Goal: Information Seeking & Learning: Learn about a topic

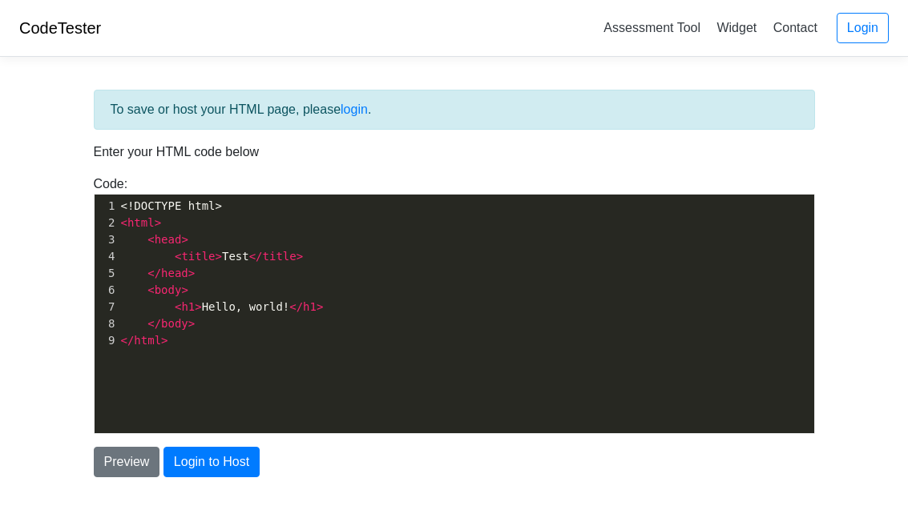
scroll to position [105, 0]
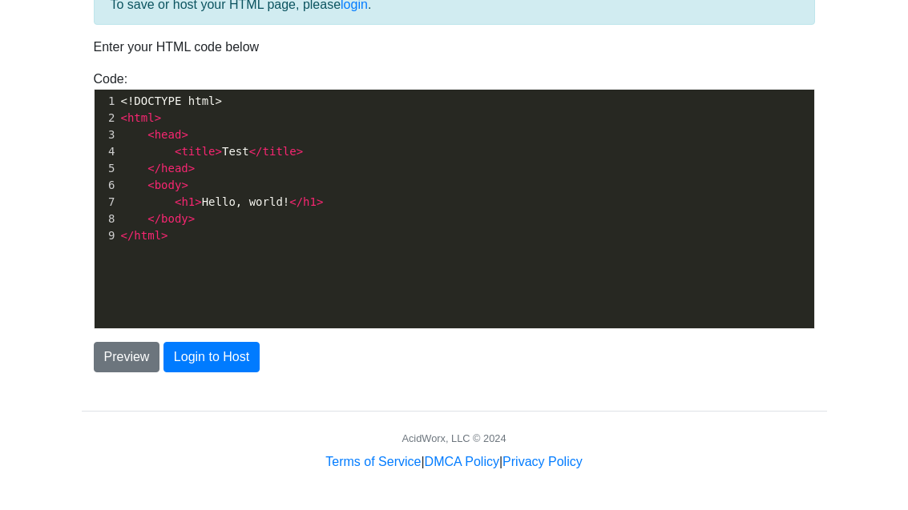
drag, startPoint x: 299, startPoint y: 204, endPoint x: 309, endPoint y: 103, distance: 101.5
click at [299, 204] on span "</" at bounding box center [296, 201] width 14 height 13
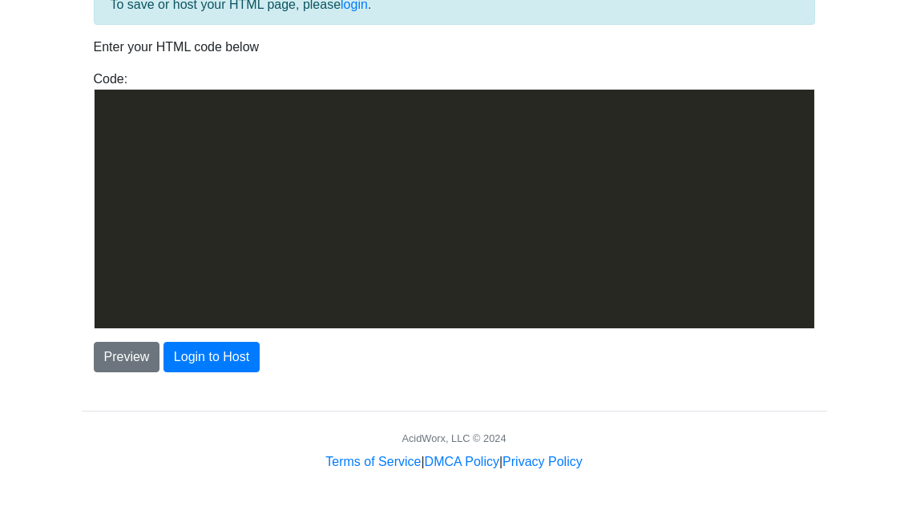
scroll to position [2190, 0]
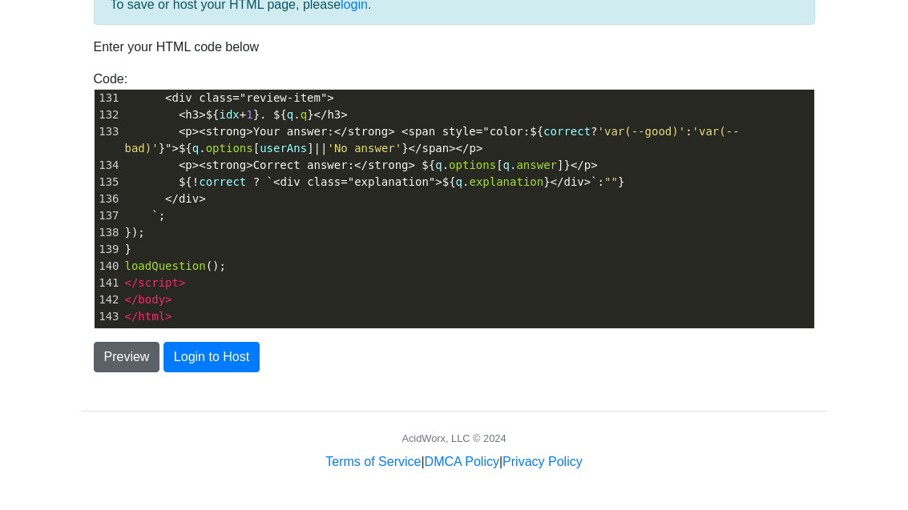
click at [135, 353] on button "Preview" at bounding box center [127, 357] width 66 height 30
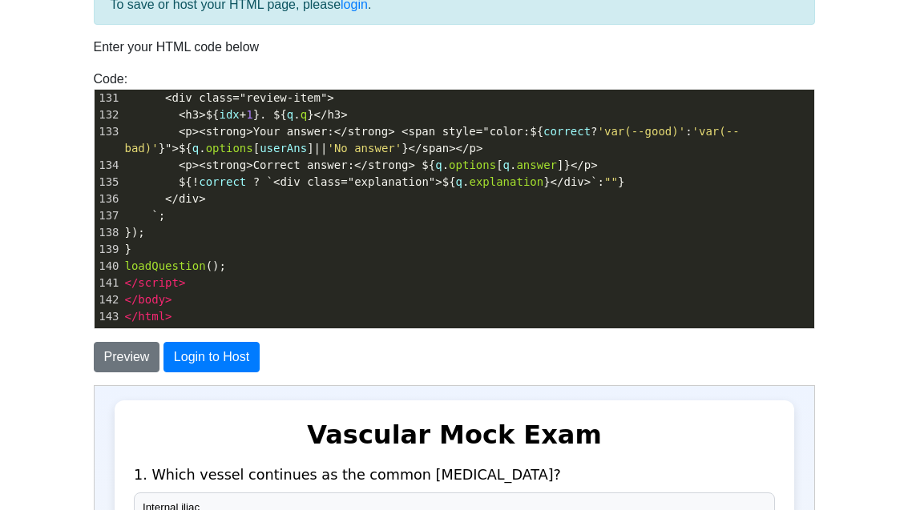
scroll to position [0, 0]
click at [832, 380] on div "To save or host your HTML page, please login . Enter your HTML code below Code:…" at bounding box center [454, 388] width 769 height 846
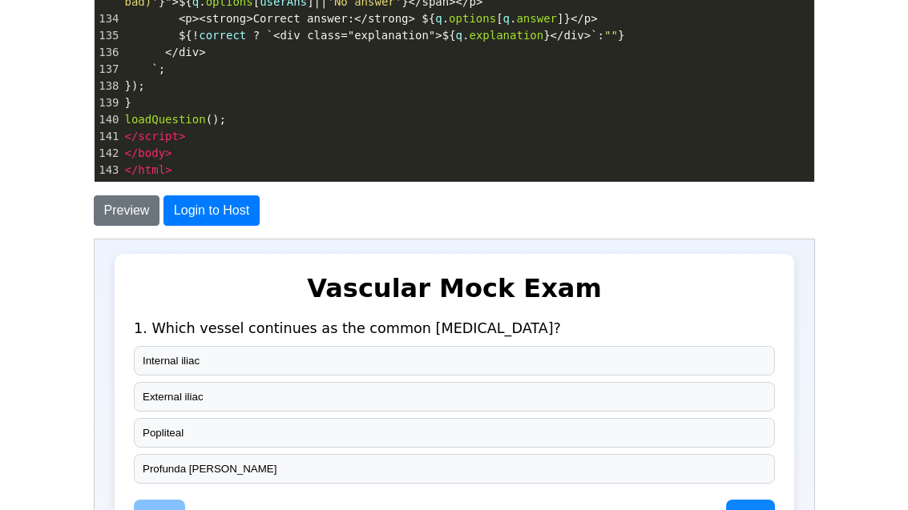
scroll to position [299, 0]
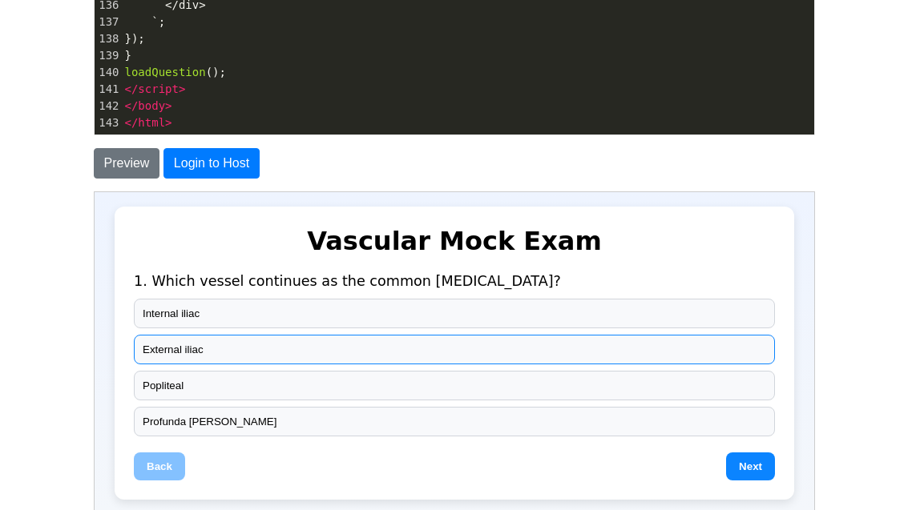
click at [185, 351] on button "External iliac" at bounding box center [452, 349] width 641 height 30
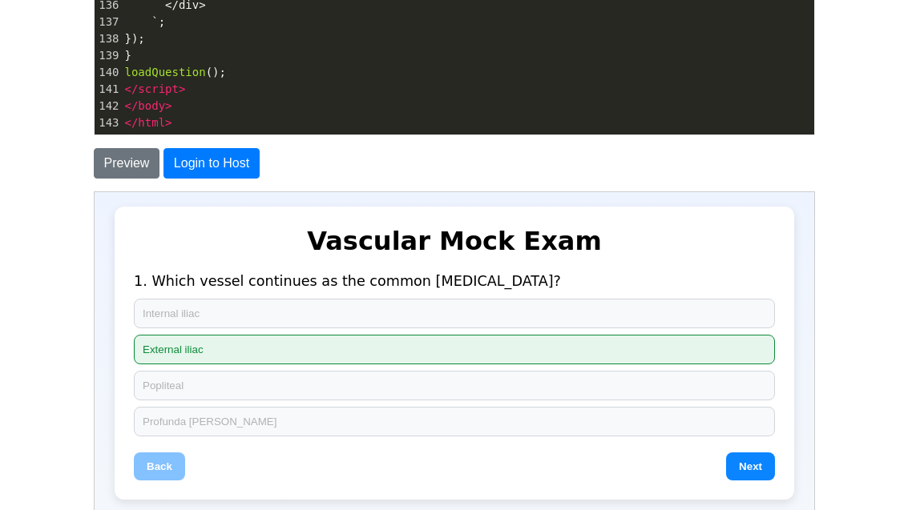
click at [752, 468] on button "Next" at bounding box center [748, 466] width 49 height 28
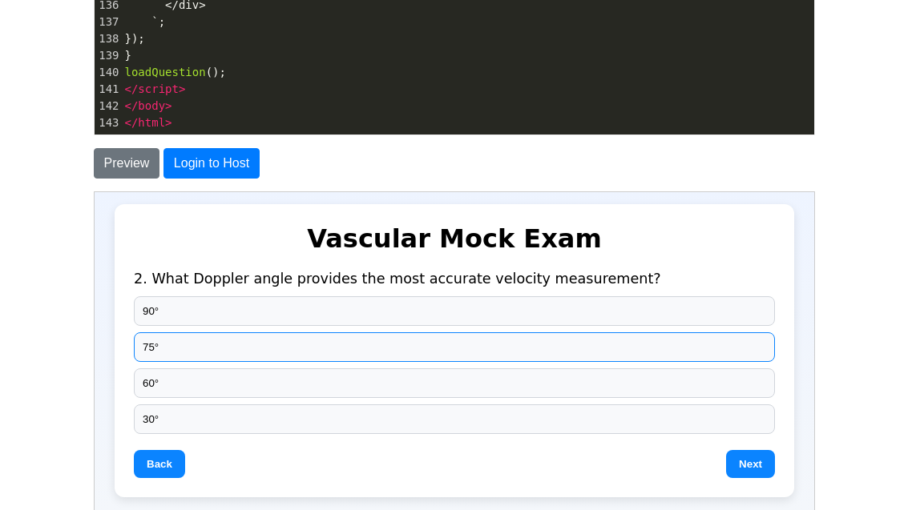
scroll to position [2, 0]
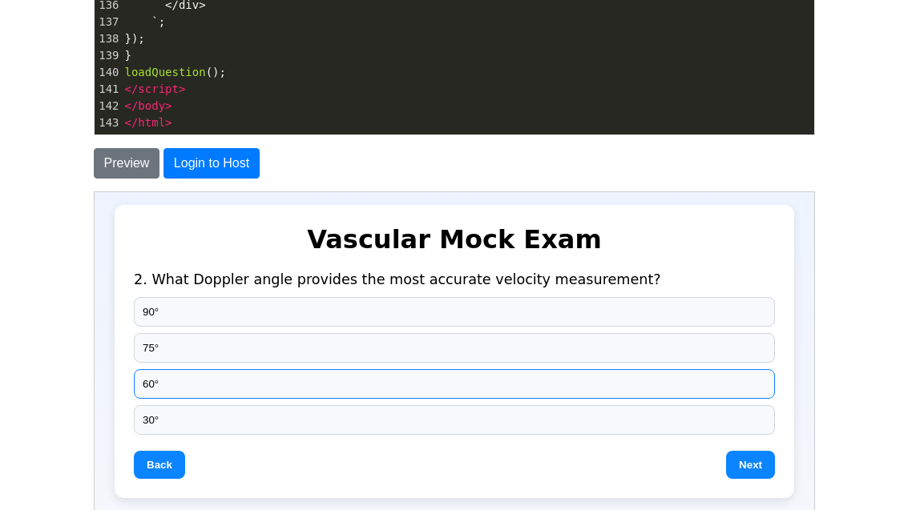
click at [187, 378] on button "60°" at bounding box center [452, 384] width 641 height 30
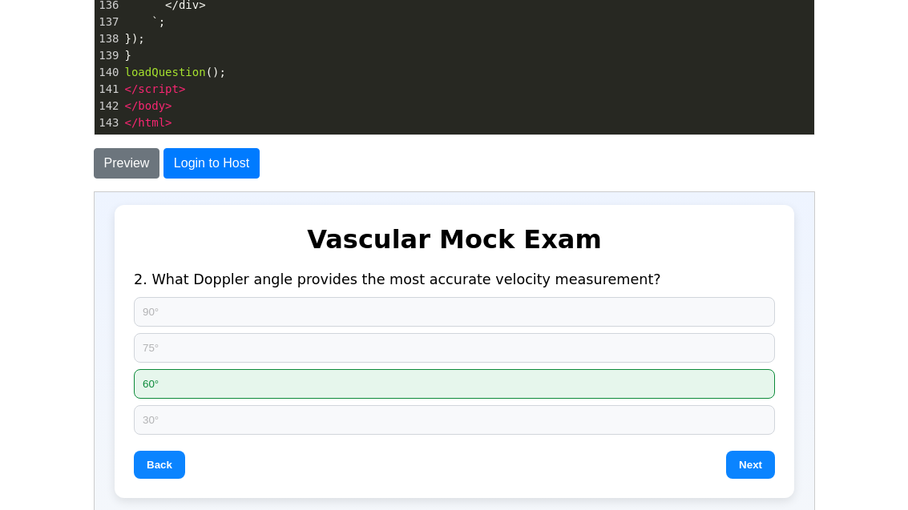
click at [748, 466] on button "Next" at bounding box center [748, 464] width 49 height 28
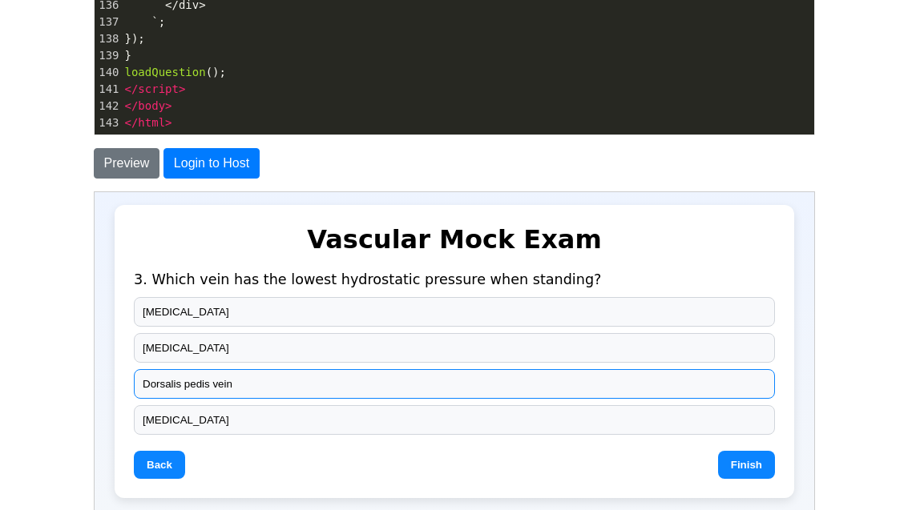
click at [232, 384] on button "Dorsalis pedis vein" at bounding box center [452, 384] width 641 height 30
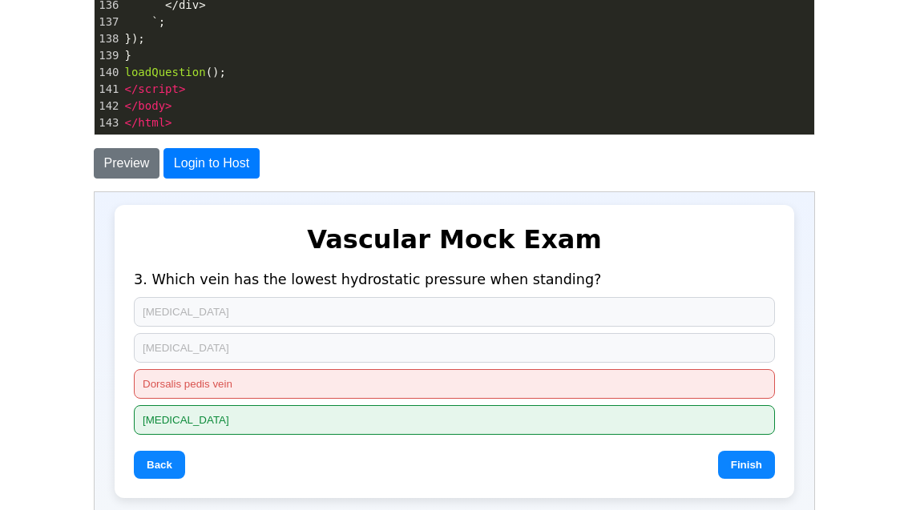
drag, startPoint x: 740, startPoint y: 465, endPoint x: 683, endPoint y: 333, distance: 143.9
click at [739, 457] on button "Finish" at bounding box center [744, 464] width 57 height 28
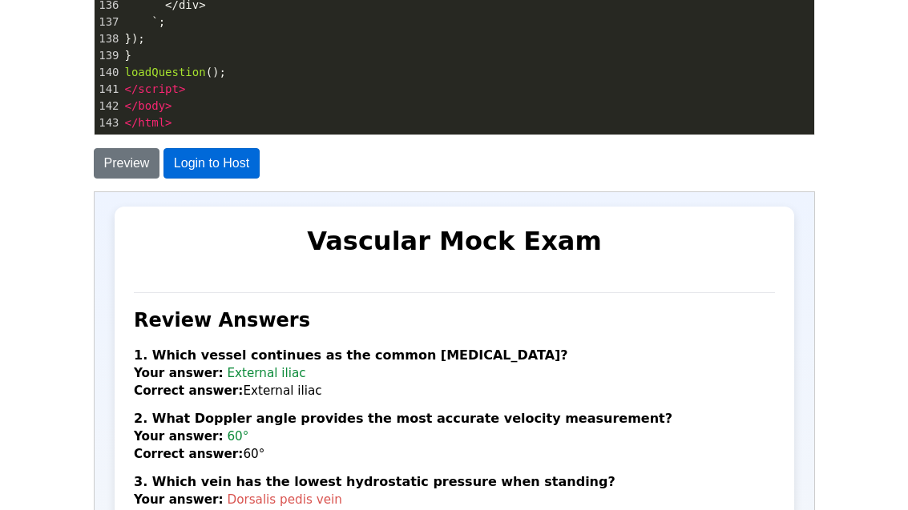
scroll to position [0, 0]
click at [130, 164] on button "Preview" at bounding box center [127, 163] width 66 height 30
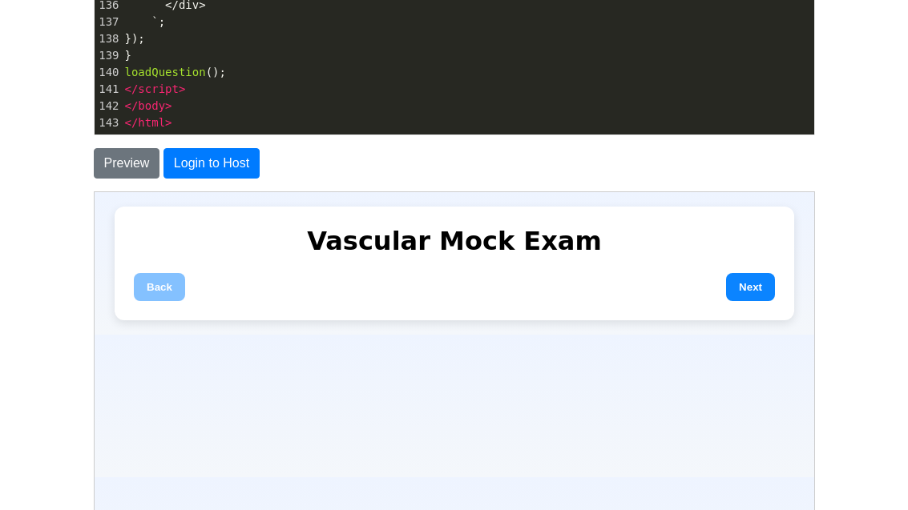
click at [746, 284] on button "Next" at bounding box center [748, 286] width 49 height 28
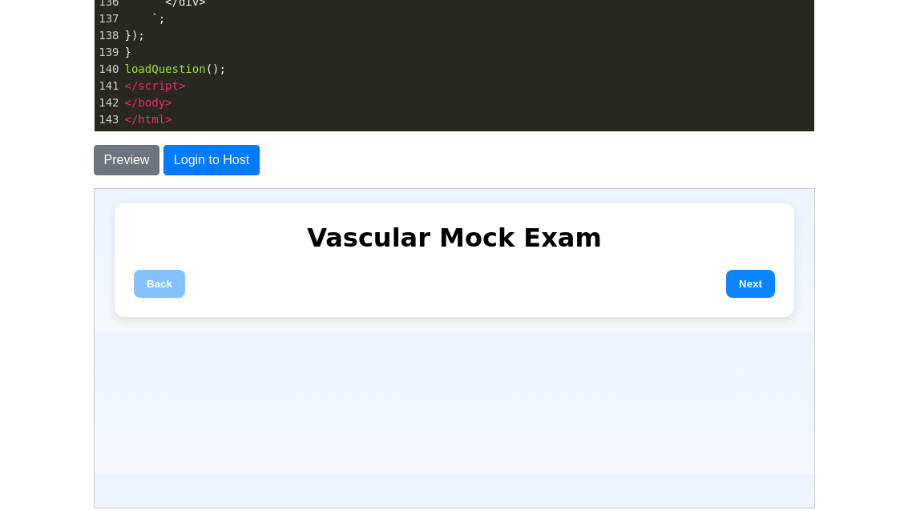
scroll to position [299, 0]
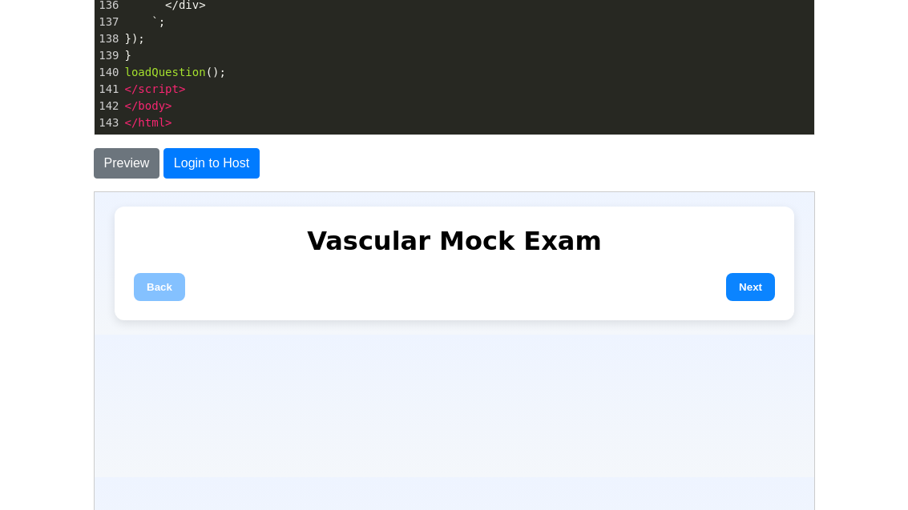
click at [753, 290] on button "Next" at bounding box center [748, 286] width 49 height 28
click at [297, 334] on html "Vascular Mock Exam Back Next" at bounding box center [452, 262] width 719 height 143
click at [749, 277] on button "Next" at bounding box center [748, 286] width 49 height 28
click at [749, 292] on button "Next" at bounding box center [748, 286] width 49 height 28
click at [147, 168] on button "Preview" at bounding box center [127, 163] width 66 height 30
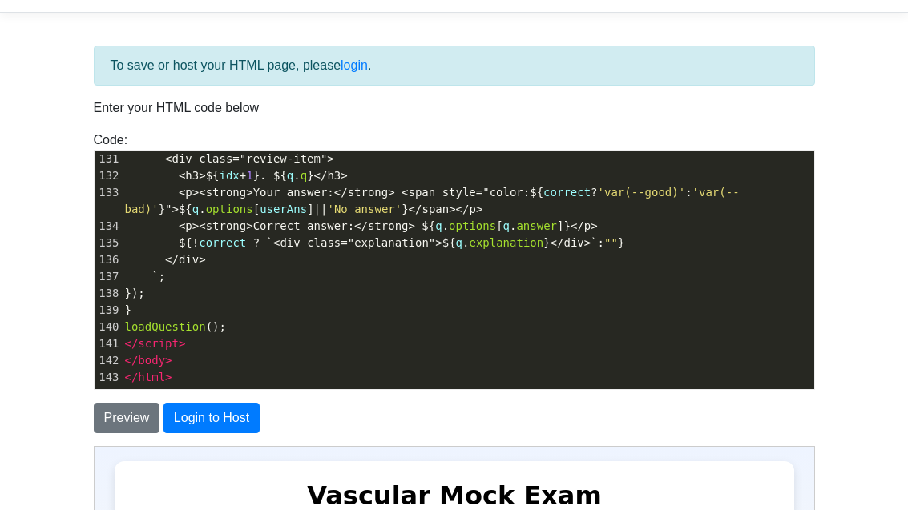
click at [366, 202] on pre "<p><strong>Your answer:</strong> <span style="color:${ correct ? 'var(--good)' …" at bounding box center [468, 201] width 692 height 34
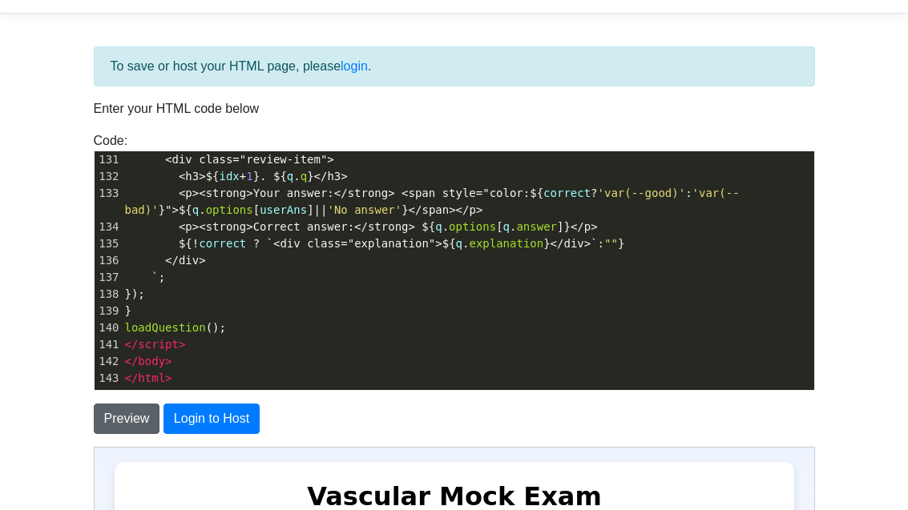
click at [123, 417] on button "Preview" at bounding box center [127, 419] width 66 height 30
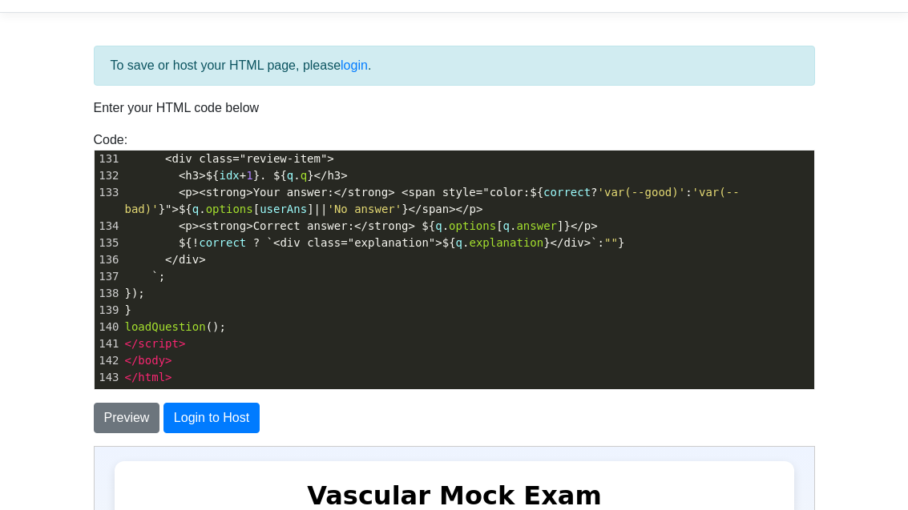
scroll to position [2190, 0]
drag, startPoint x: 470, startPoint y: 426, endPoint x: 484, endPoint y: 397, distance: 32.2
click at [470, 426] on div "Preview Login to Host" at bounding box center [454, 419] width 745 height 30
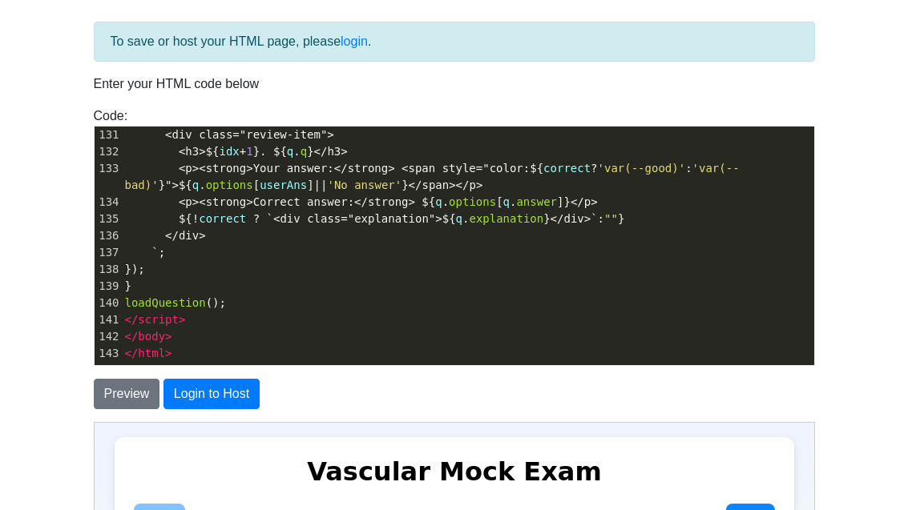
scroll to position [91, 0]
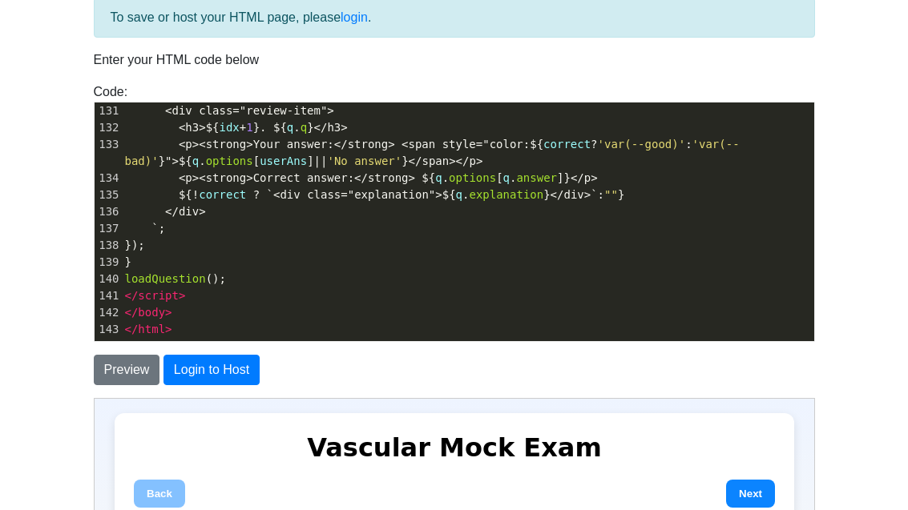
click at [756, 502] on button "Next" at bounding box center [748, 493] width 49 height 28
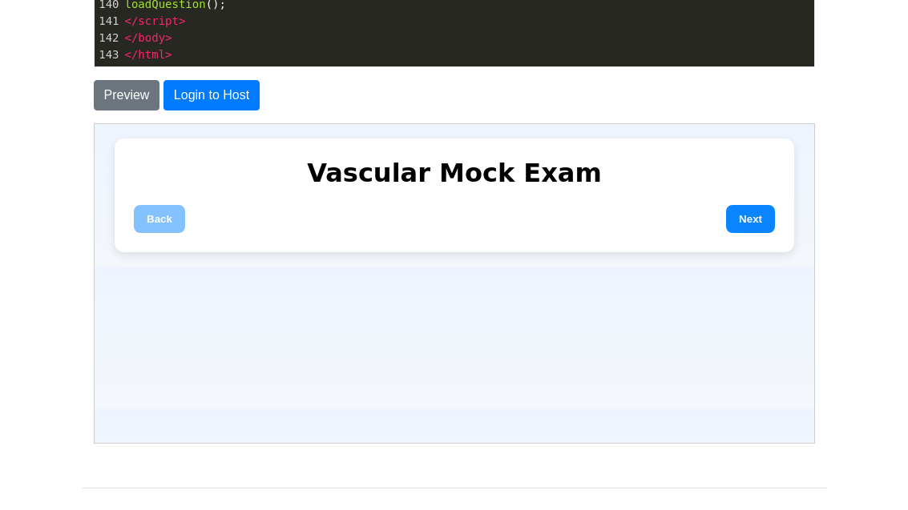
scroll to position [367, 0]
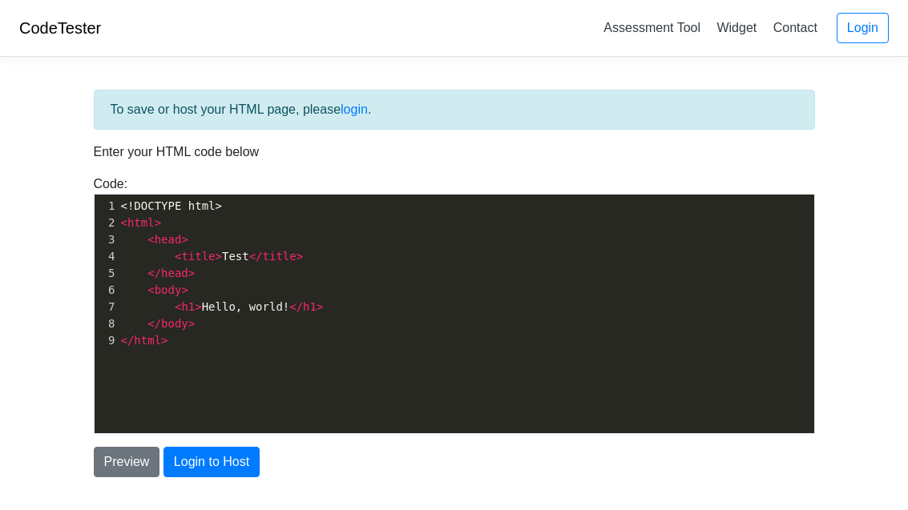
drag, startPoint x: 154, startPoint y: 366, endPoint x: 164, endPoint y: 323, distance: 44.5
click at [156, 369] on div "xxxxxxxxxx 1 <!DOCTYPE html> 2 < html > 3 < head > 4 < title > Test </ title > …" at bounding box center [467, 326] width 744 height 263
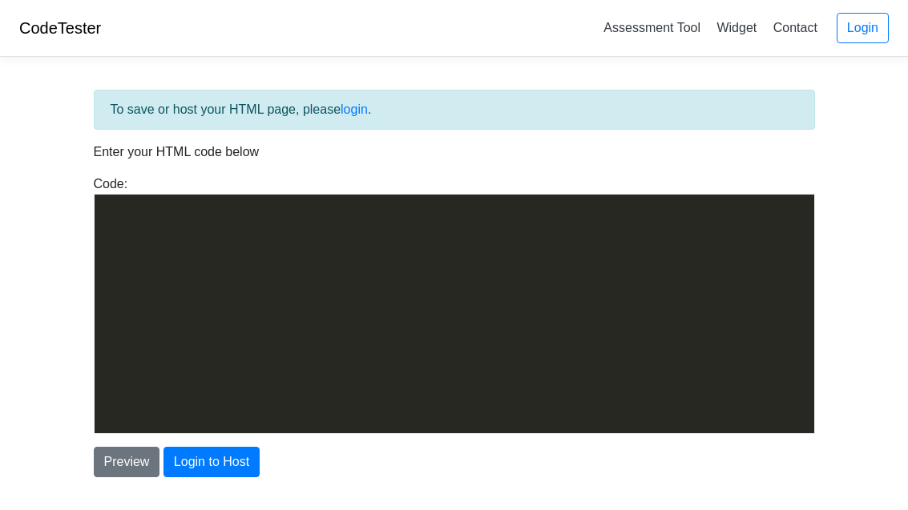
scroll to position [2190, 0]
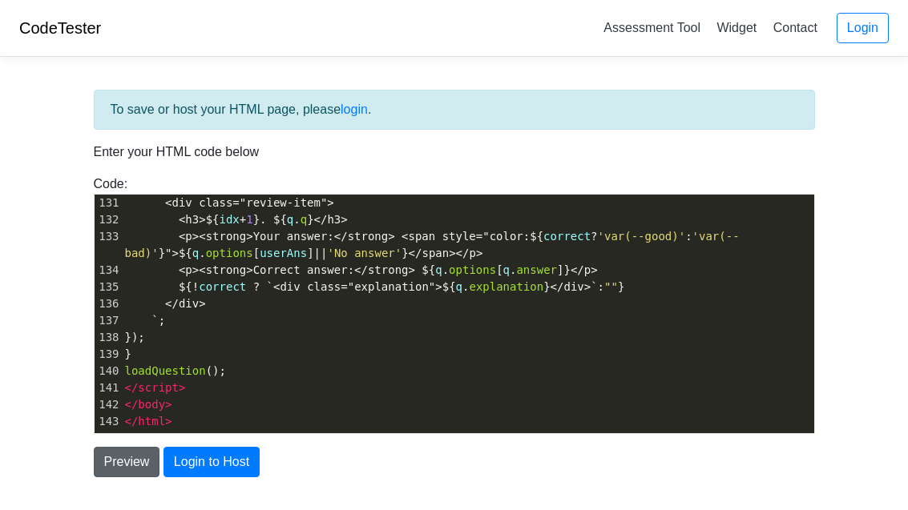
click at [119, 459] on button "Preview" at bounding box center [127, 462] width 66 height 30
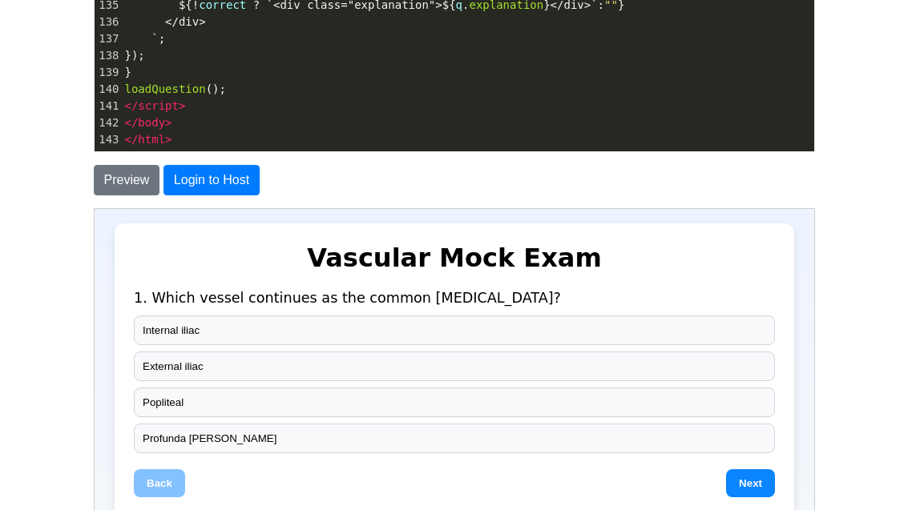
scroll to position [392, 0]
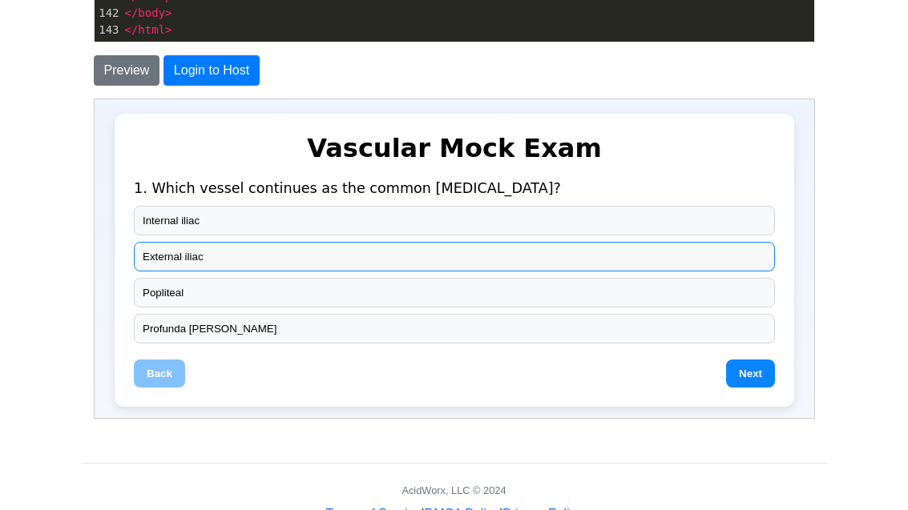
click at [163, 254] on button "External iliac" at bounding box center [452, 256] width 641 height 30
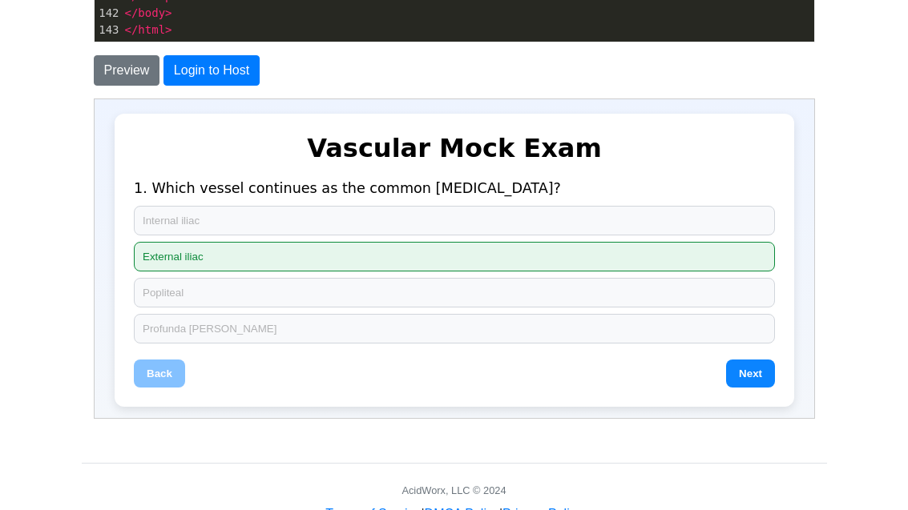
click at [745, 375] on button "Next" at bounding box center [748, 373] width 49 height 28
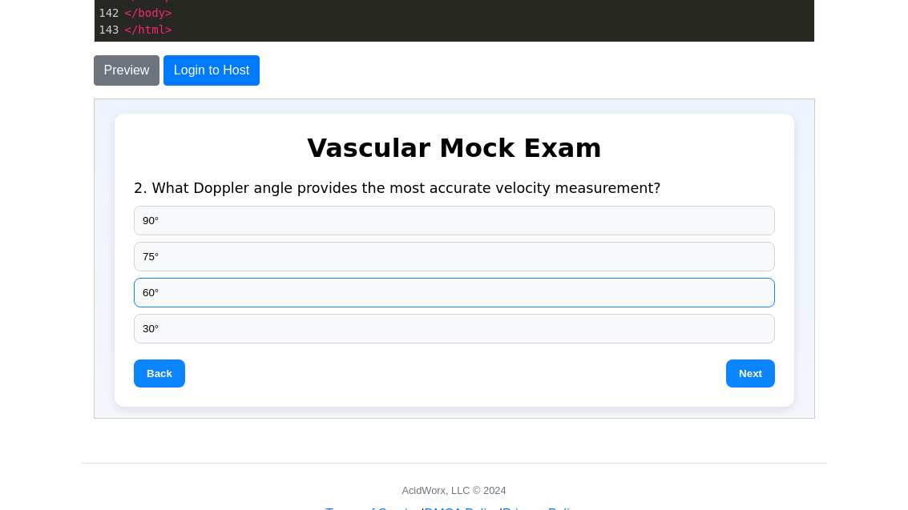
click at [287, 287] on button "60°" at bounding box center [452, 292] width 641 height 30
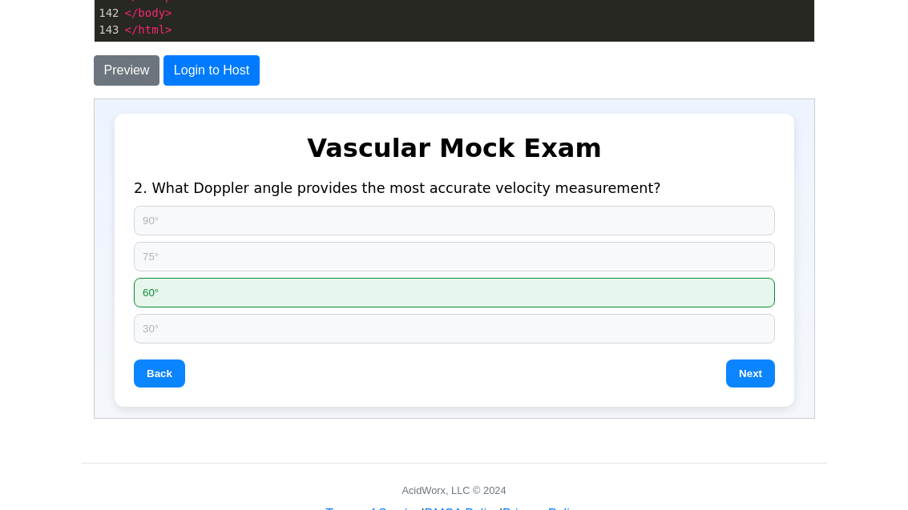
click at [754, 382] on button "Next" at bounding box center [748, 373] width 49 height 28
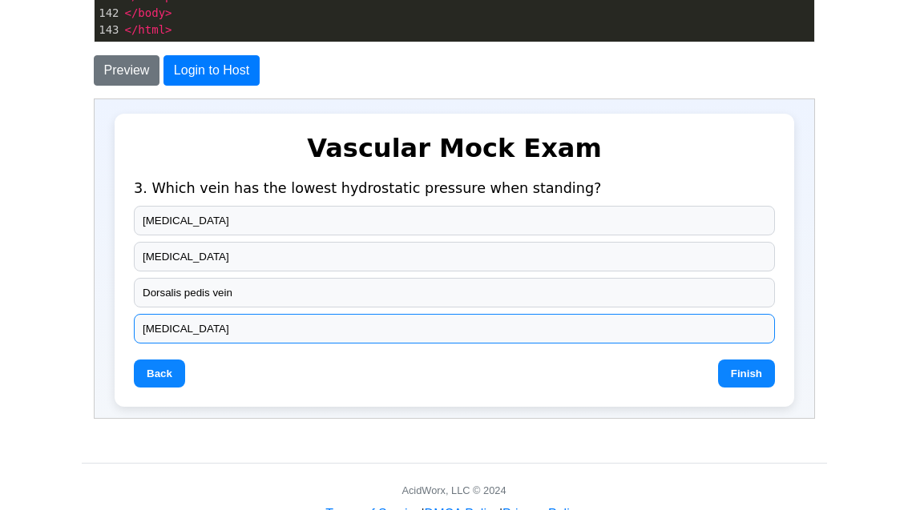
click at [185, 326] on button "[MEDICAL_DATA]" at bounding box center [452, 328] width 641 height 30
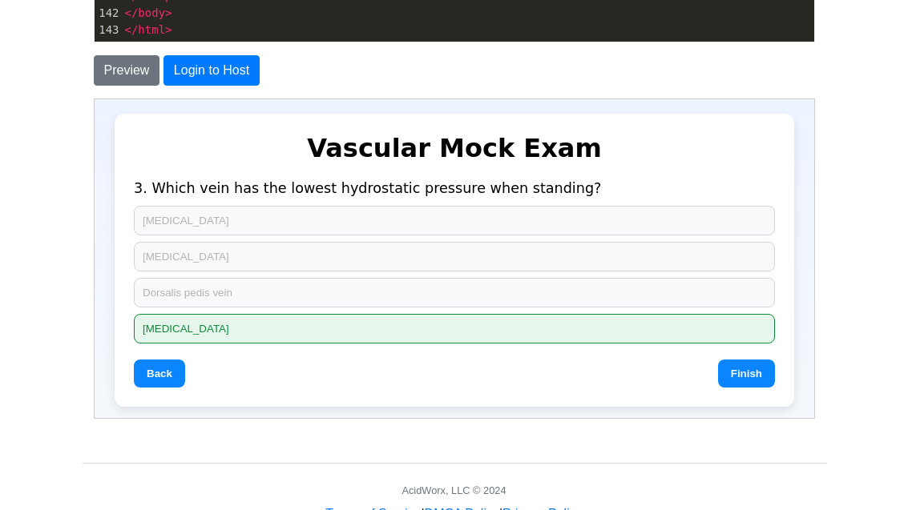
click at [727, 365] on button "Finish" at bounding box center [744, 373] width 57 height 28
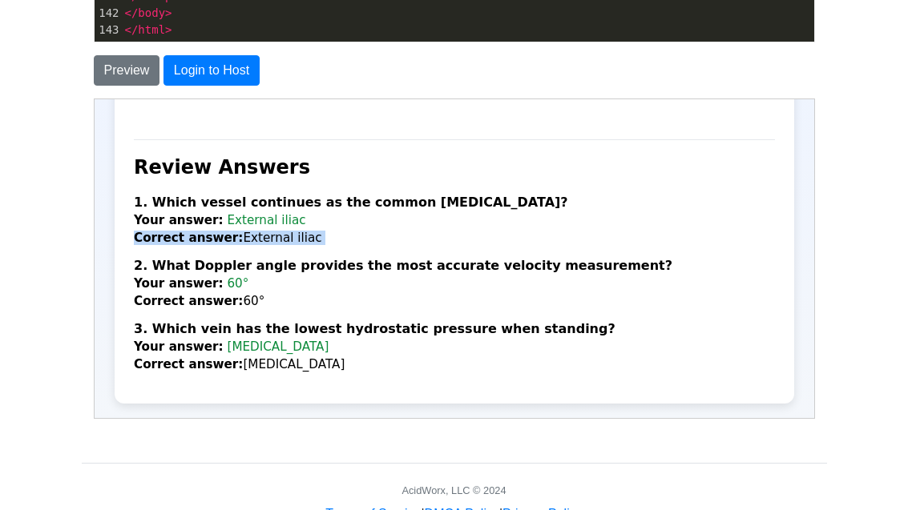
drag, startPoint x: 640, startPoint y: 244, endPoint x: 656, endPoint y: 98, distance: 146.7
click at [656, 38] on html "Vascular Mock Exam 3. Which vein has the lowest hydrostatic pressure when stand…" at bounding box center [452, 227] width 719 height 379
click at [151, 155] on h2 "Review Answers" at bounding box center [452, 166] width 641 height 22
